Goal: Task Accomplishment & Management: Complete application form

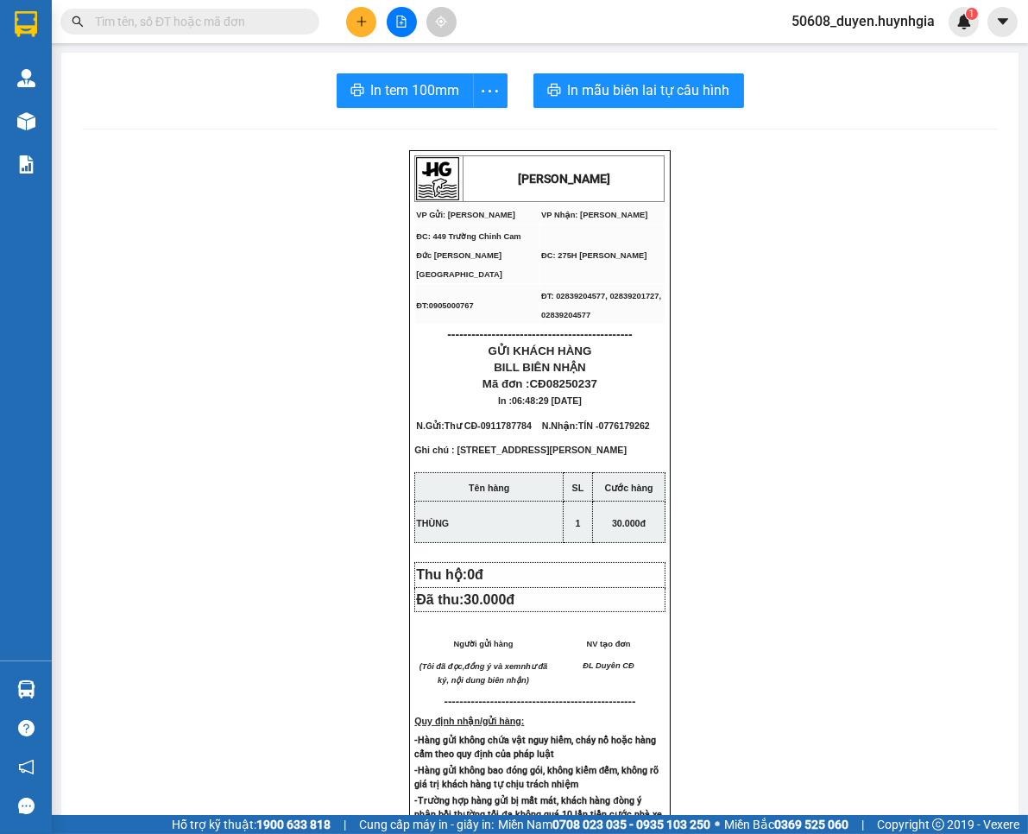
click at [345, 23] on div at bounding box center [401, 22] width 129 height 30
click at [350, 20] on button at bounding box center [361, 22] width 30 height 30
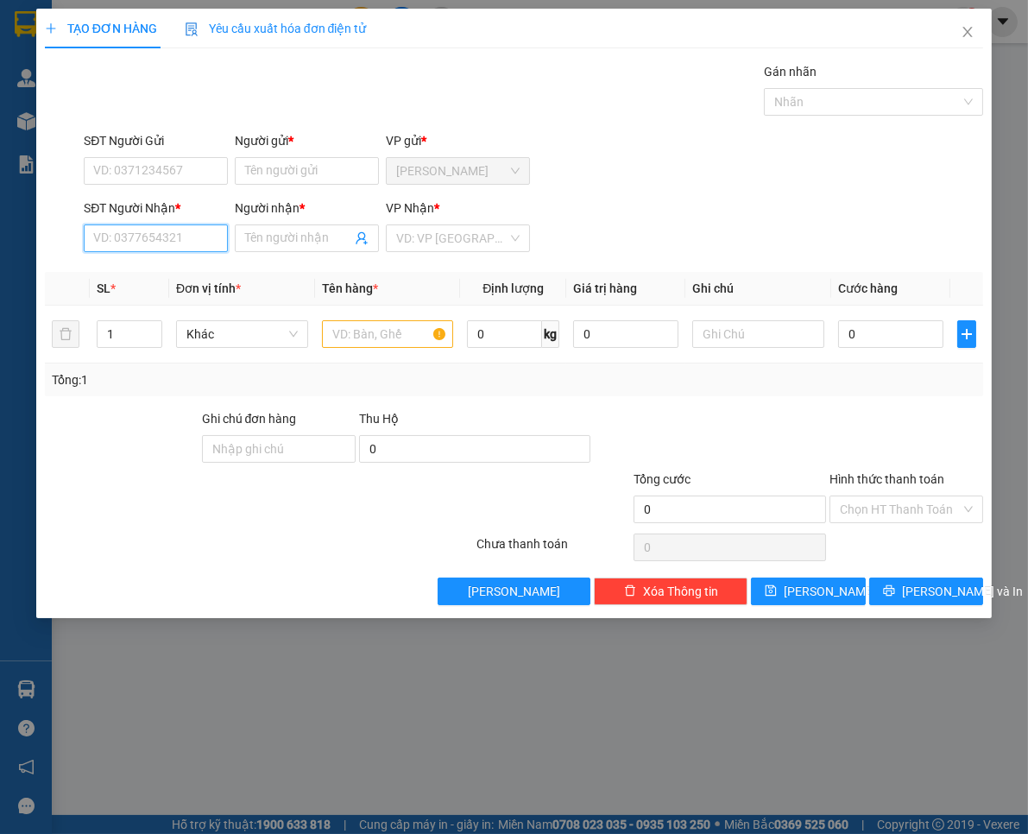
click at [144, 243] on input "SĐT Người Nhận *" at bounding box center [156, 238] width 144 height 28
click at [144, 278] on div "0362963550 - NGÂN" at bounding box center [155, 272] width 123 height 19
type input "0362963550"
type input "NGÂN"
type input "0362963550"
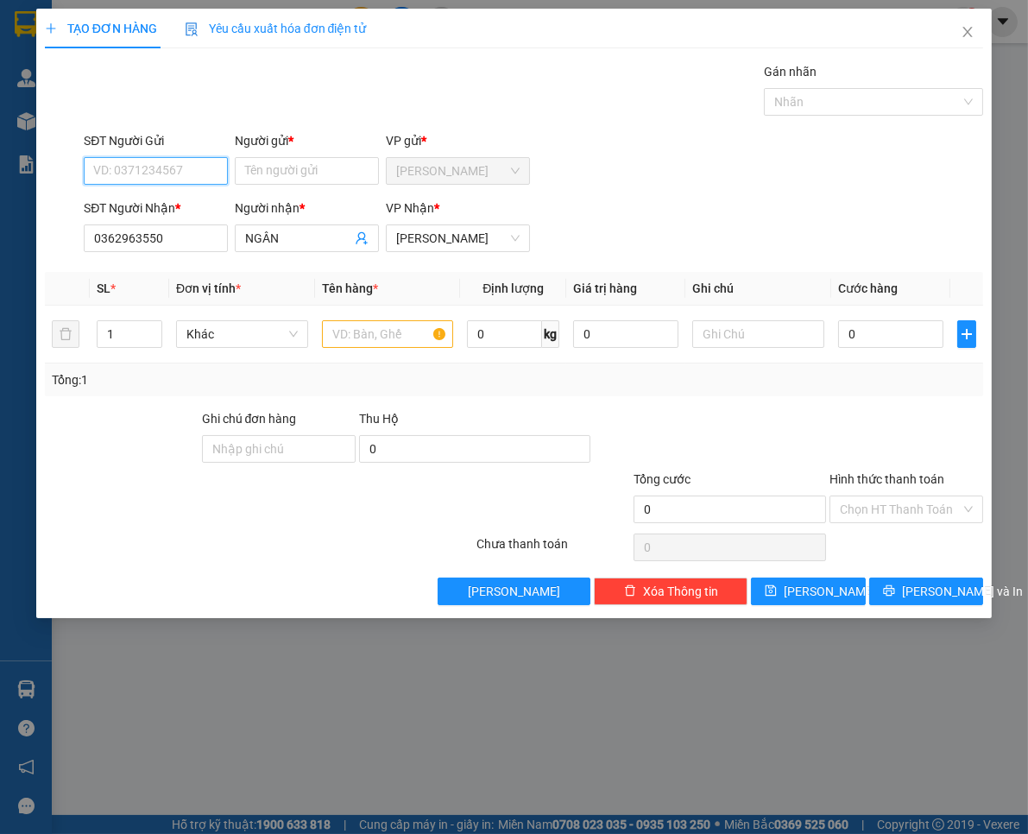
click at [192, 178] on input "SĐT Người Gửi" at bounding box center [156, 171] width 144 height 28
click at [182, 197] on div "0367644802 - CHINH" at bounding box center [179, 205] width 170 height 19
type input "0367644802"
type input "CHINH"
click at [394, 332] on input "text" at bounding box center [388, 334] width 132 height 28
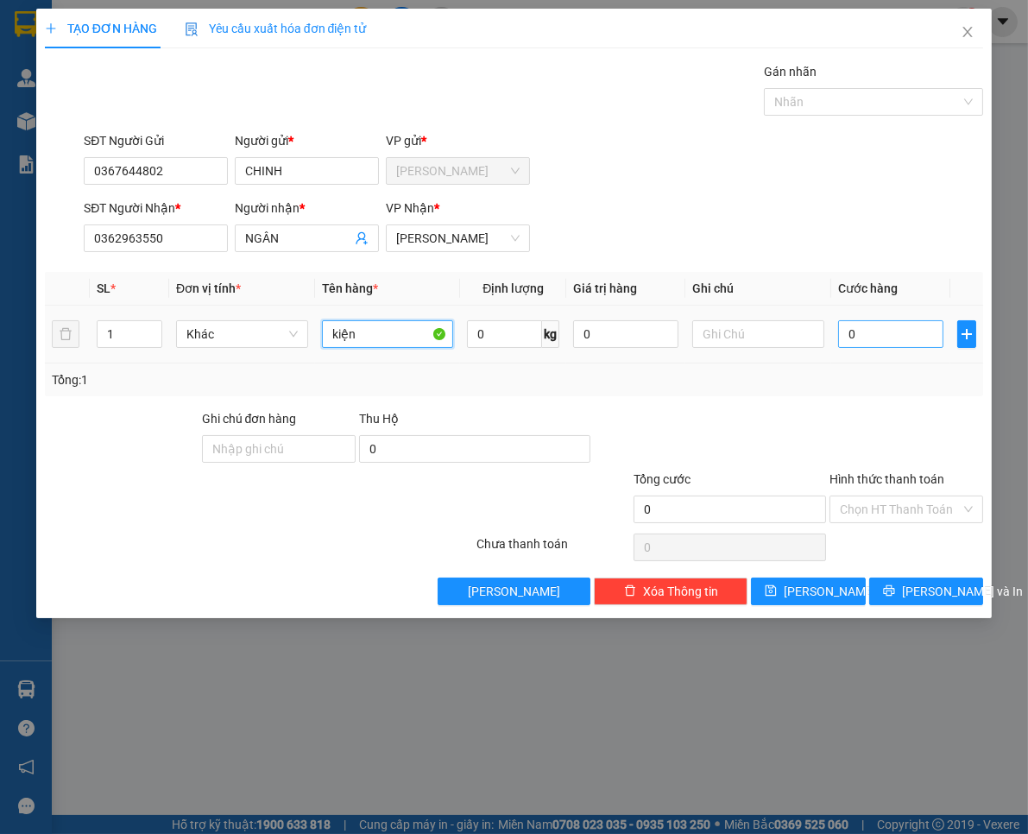
type input "kiện"
click at [896, 334] on input "0" at bounding box center [890, 334] width 105 height 28
type input "3"
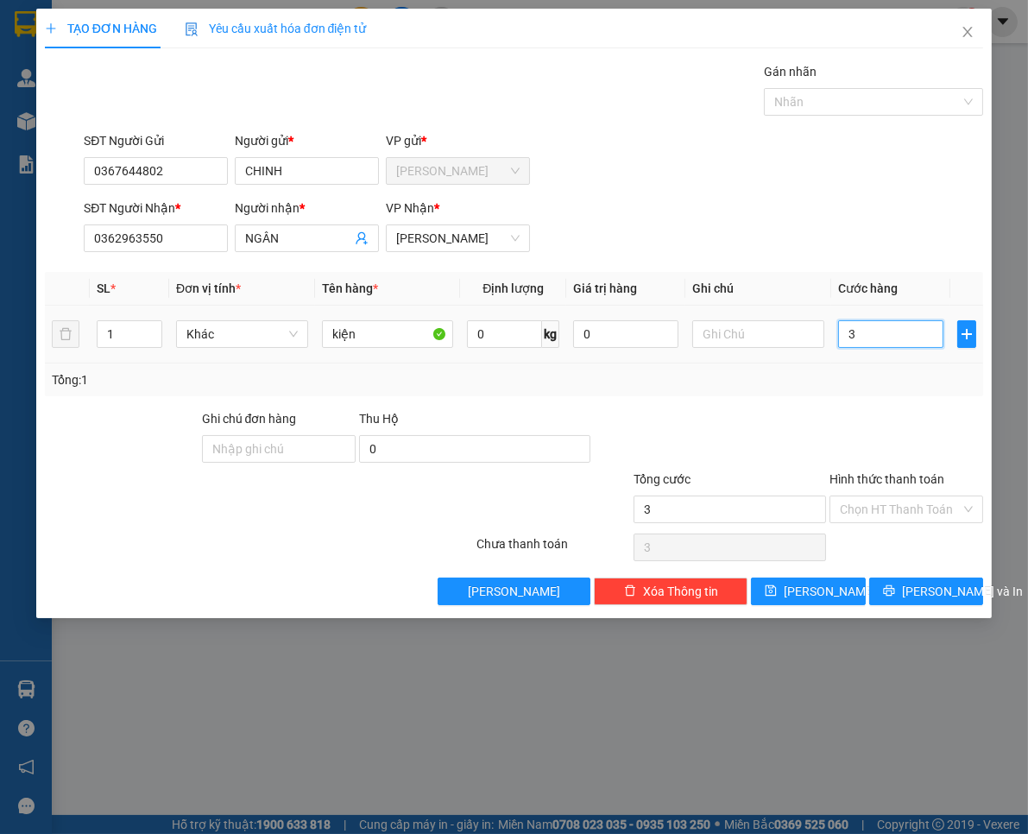
type input "30"
type input "30.000"
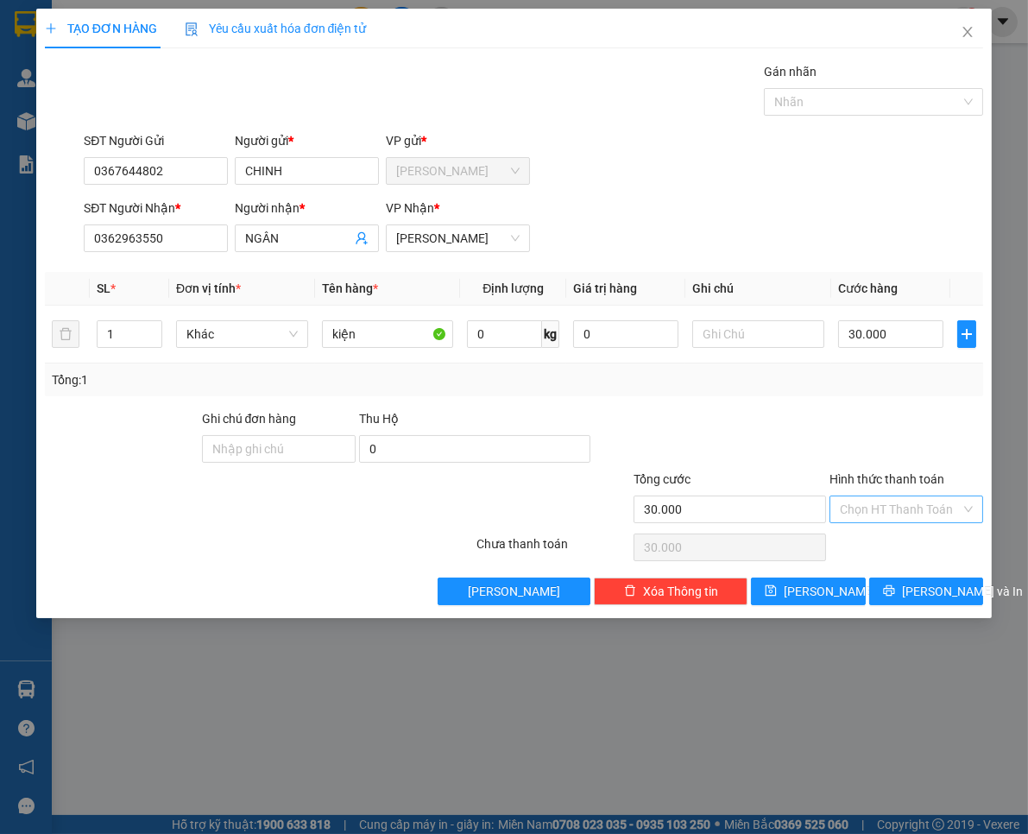
click at [909, 513] on input "Hình thức thanh toán" at bounding box center [900, 509] width 121 height 26
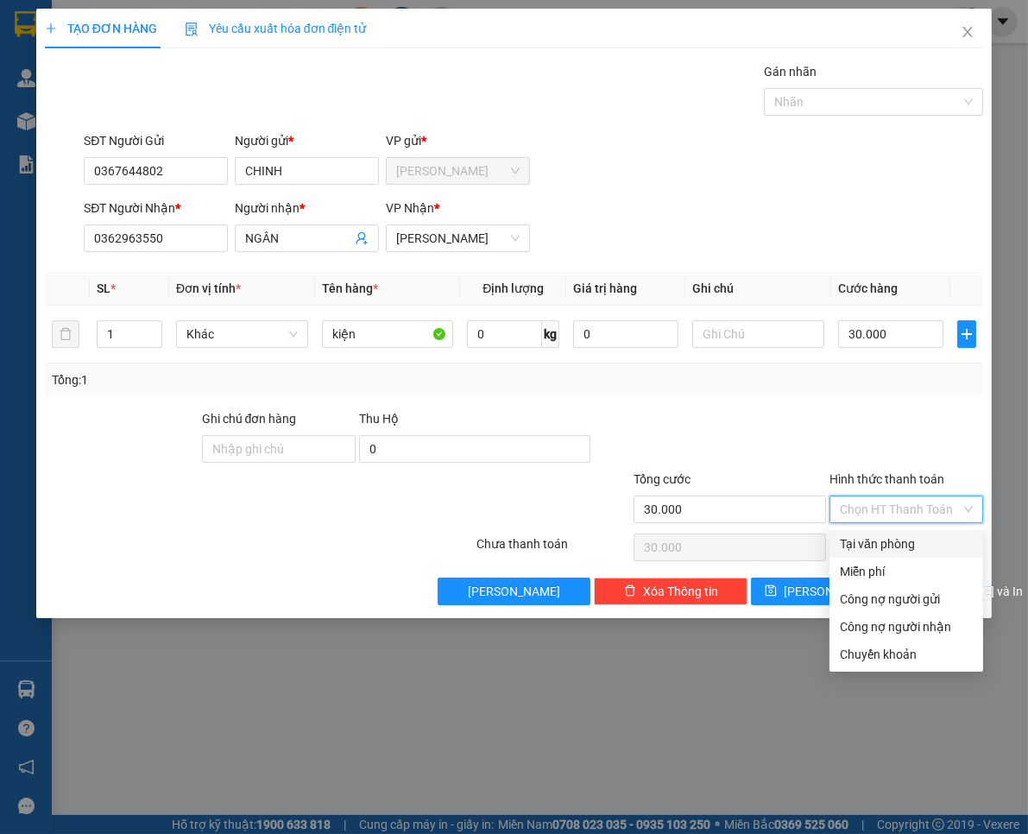
click at [910, 541] on div "Tại văn phòng" at bounding box center [906, 543] width 133 height 19
type input "0"
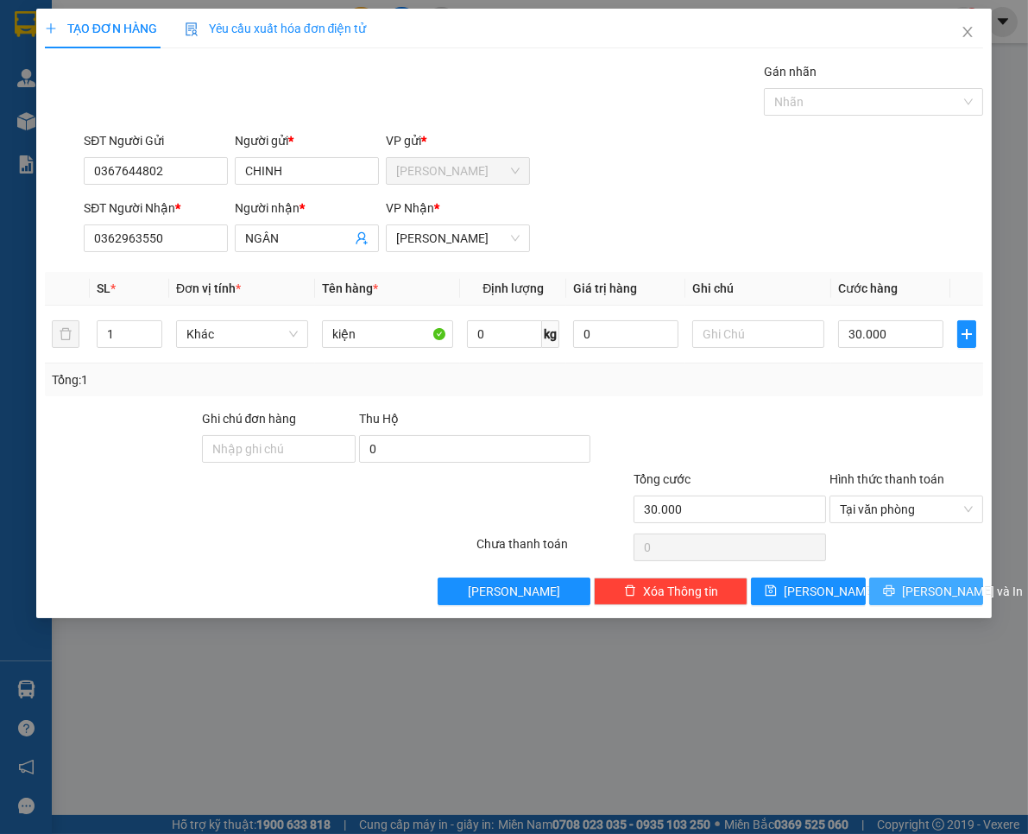
click at [909, 595] on button "Lưu và In" at bounding box center [926, 591] width 114 height 28
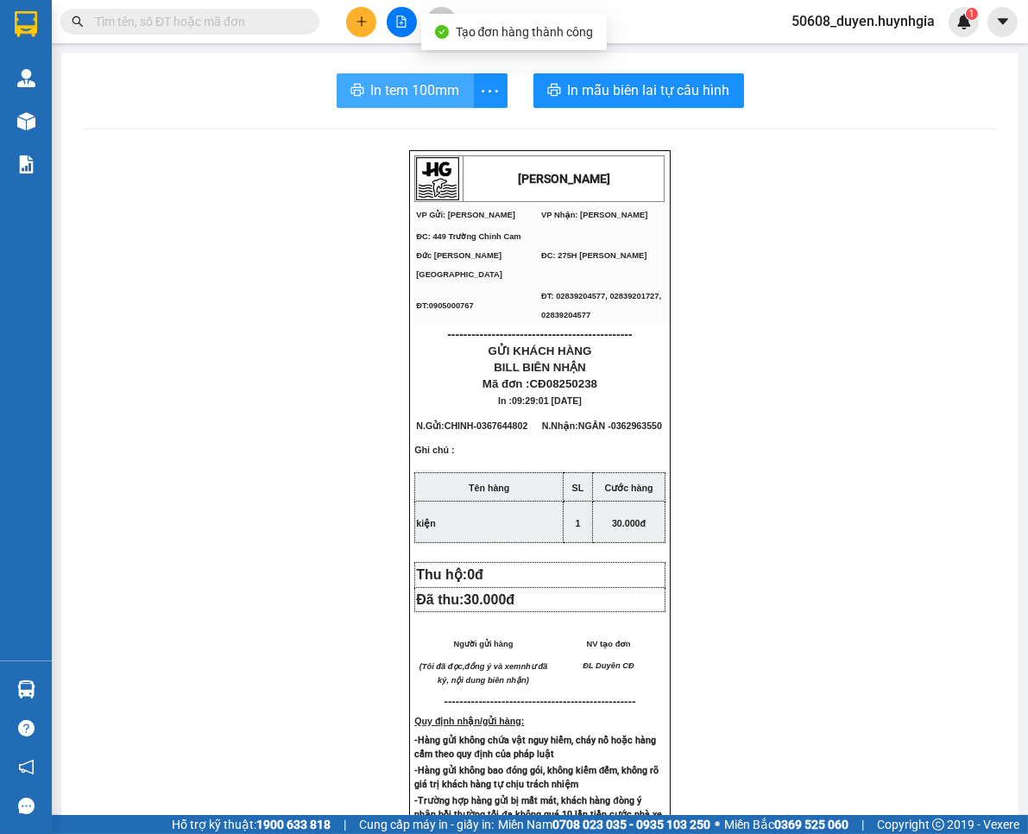
click at [410, 75] on button "In tem 100mm" at bounding box center [405, 90] width 137 height 35
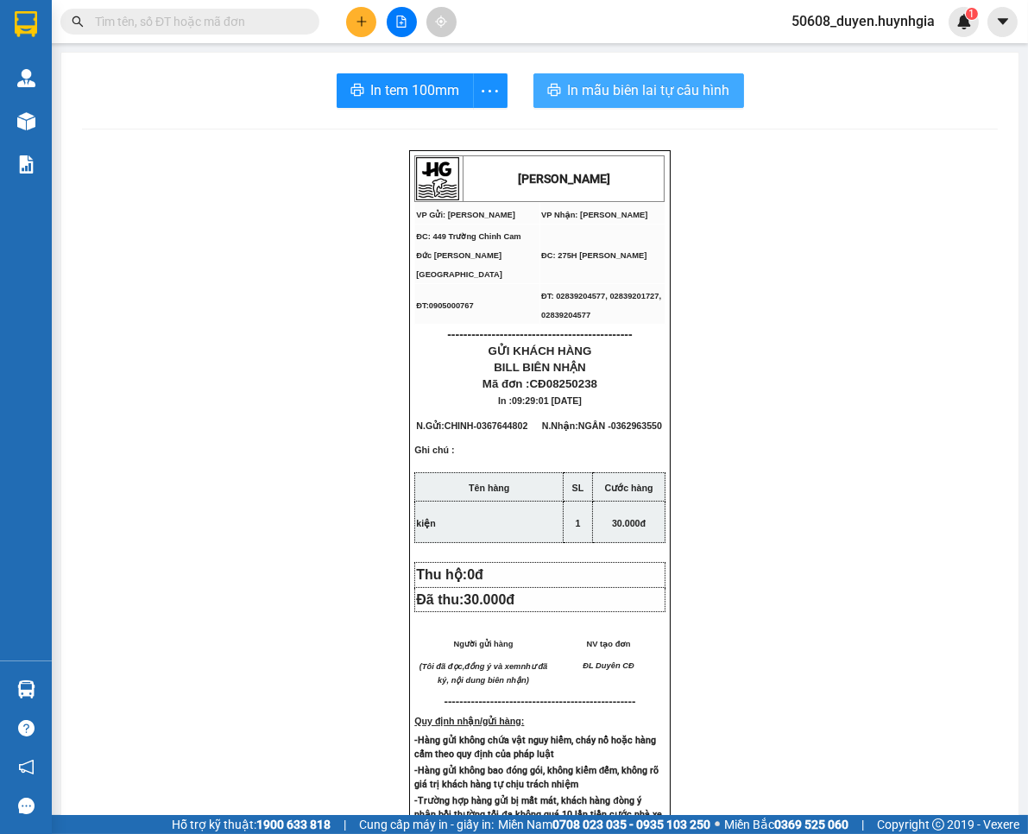
click at [558, 87] on button "In mẫu biên lai tự cấu hình" at bounding box center [638, 90] width 211 height 35
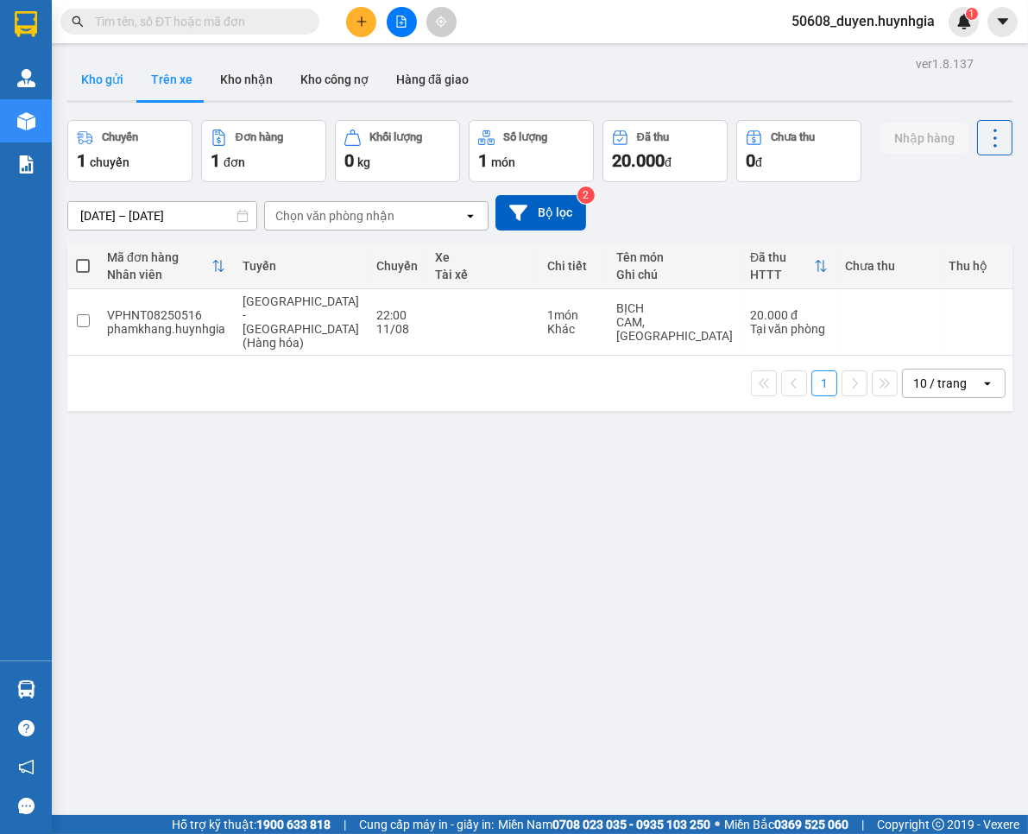
click at [91, 76] on button "Kho gửi" at bounding box center [102, 79] width 70 height 41
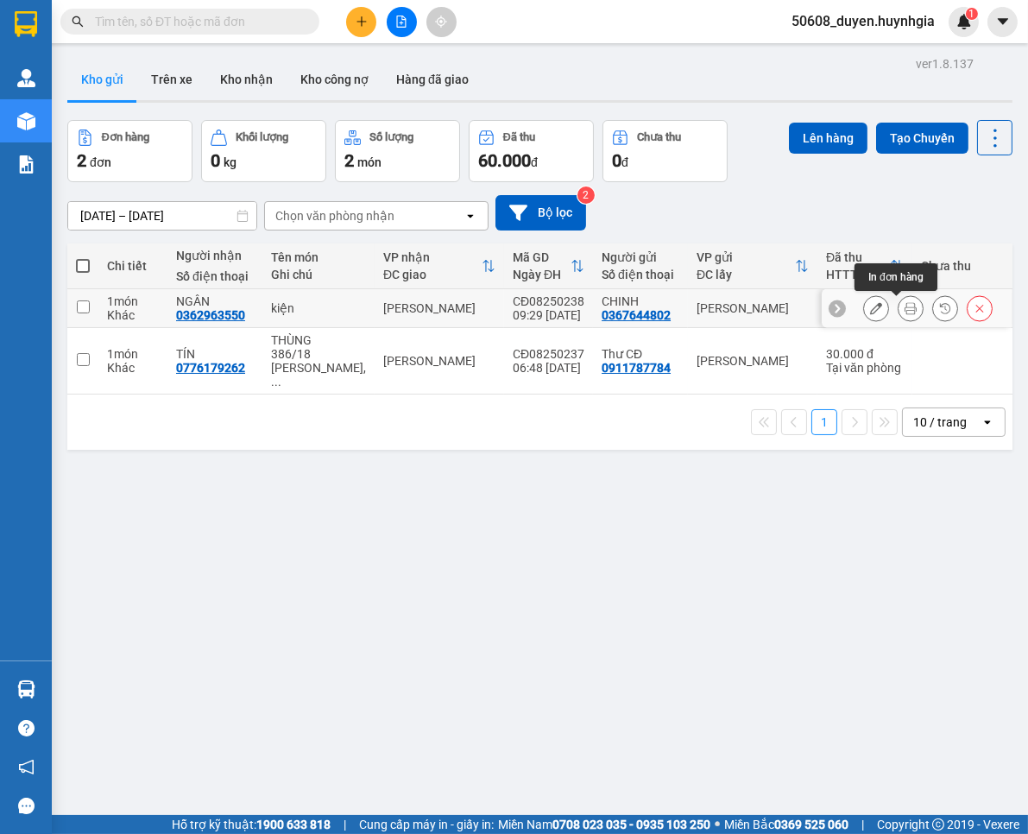
click at [904, 307] on icon at bounding box center [910, 308] width 12 height 12
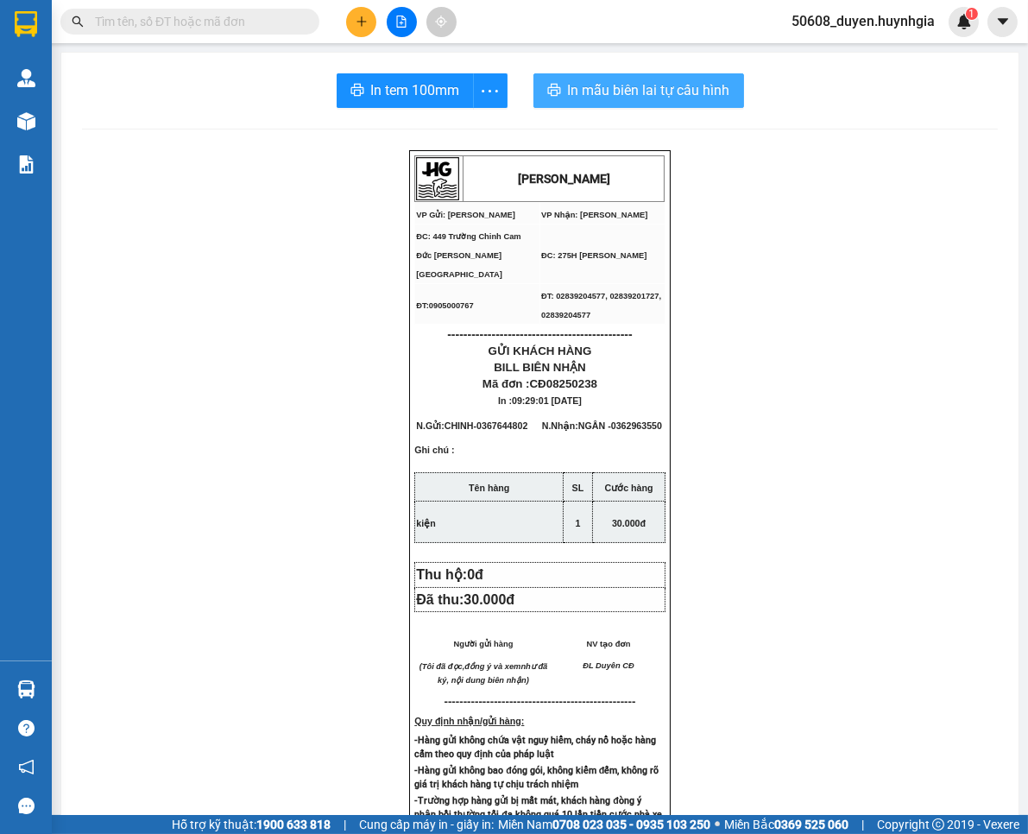
click at [671, 86] on span "In mẫu biên lai tự cấu hình" at bounding box center [649, 90] width 162 height 22
